Goal: Information Seeking & Learning: Understand process/instructions

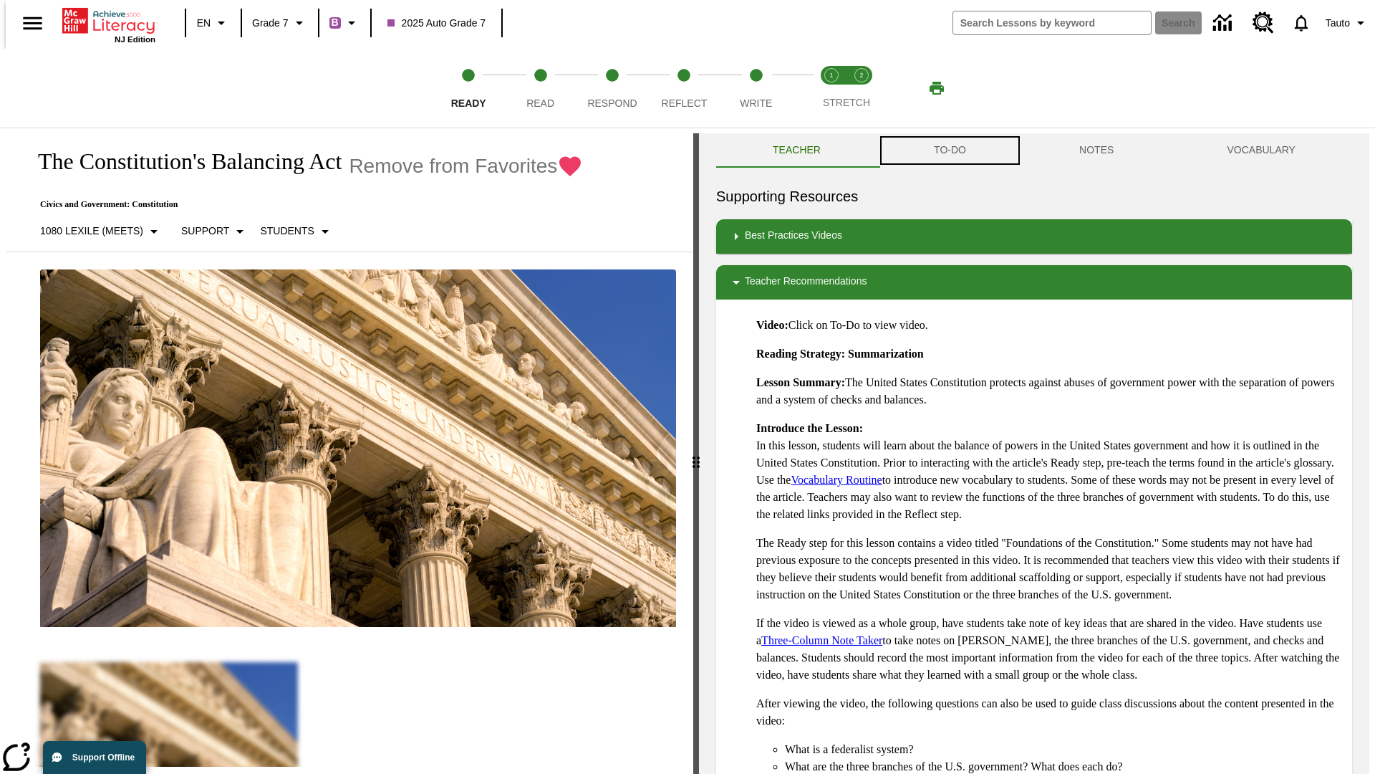
click at [949, 150] on button "TO-DO" at bounding box center [950, 150] width 145 height 34
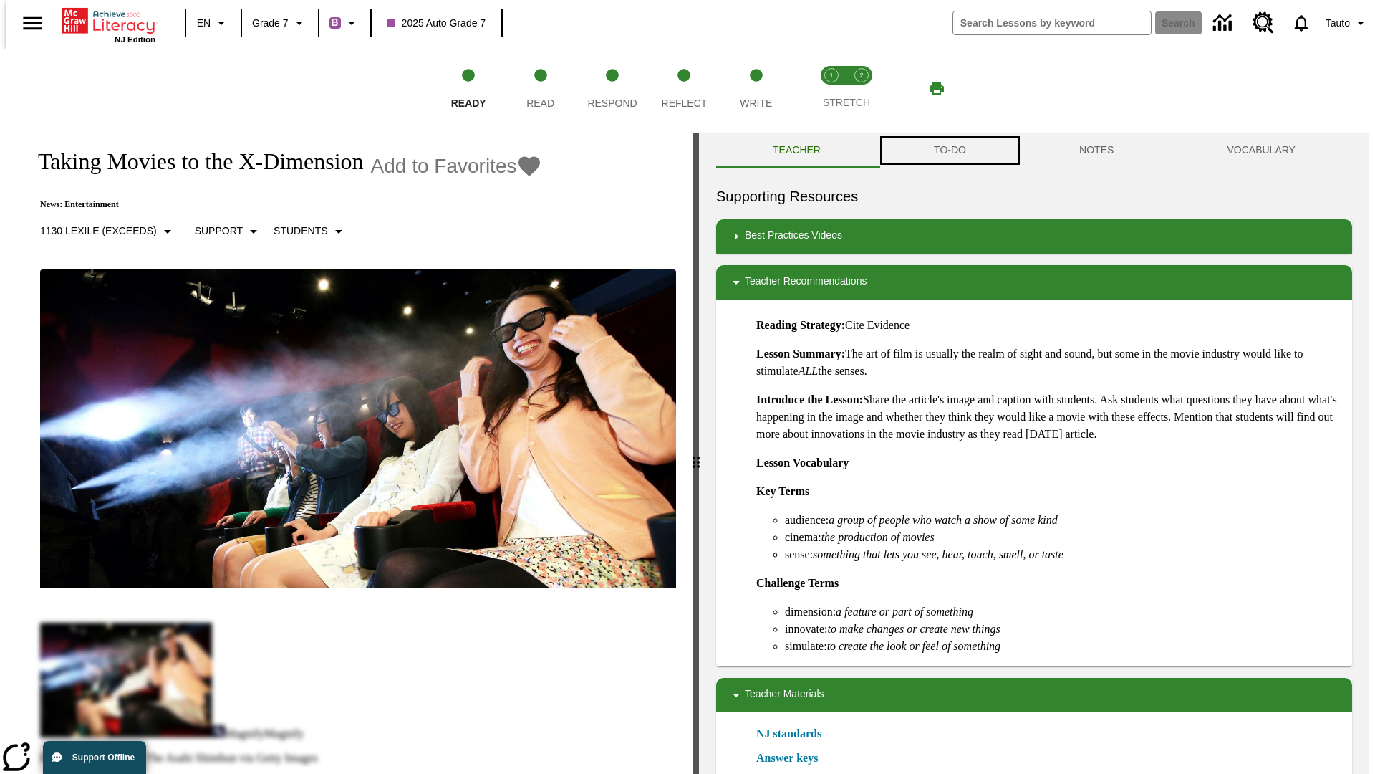
click at [949, 150] on button "TO-DO" at bounding box center [950, 150] width 145 height 34
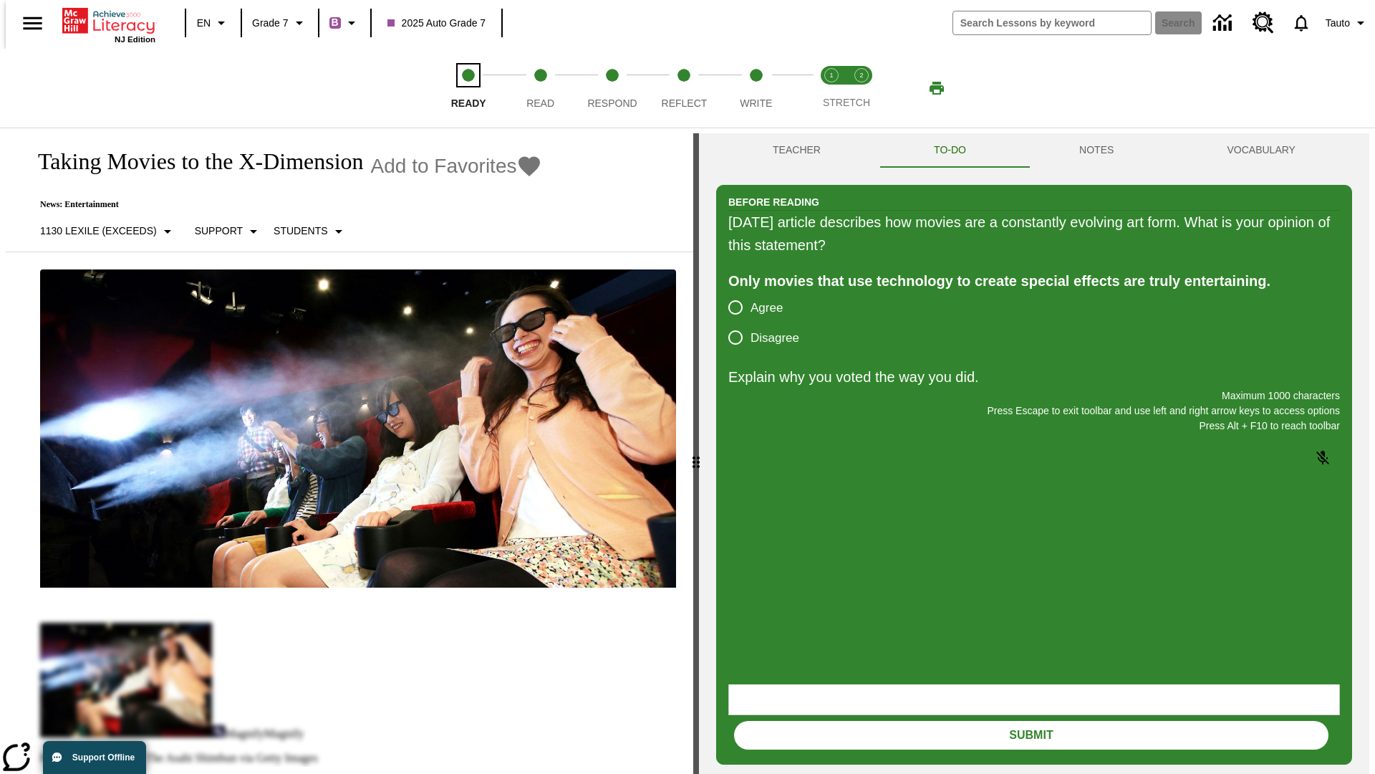
click at [468, 88] on span "Ready" at bounding box center [468, 98] width 35 height 26
click at [540, 88] on span "Read" at bounding box center [541, 98] width 28 height 26
